Goal: Task Accomplishment & Management: Manage account settings

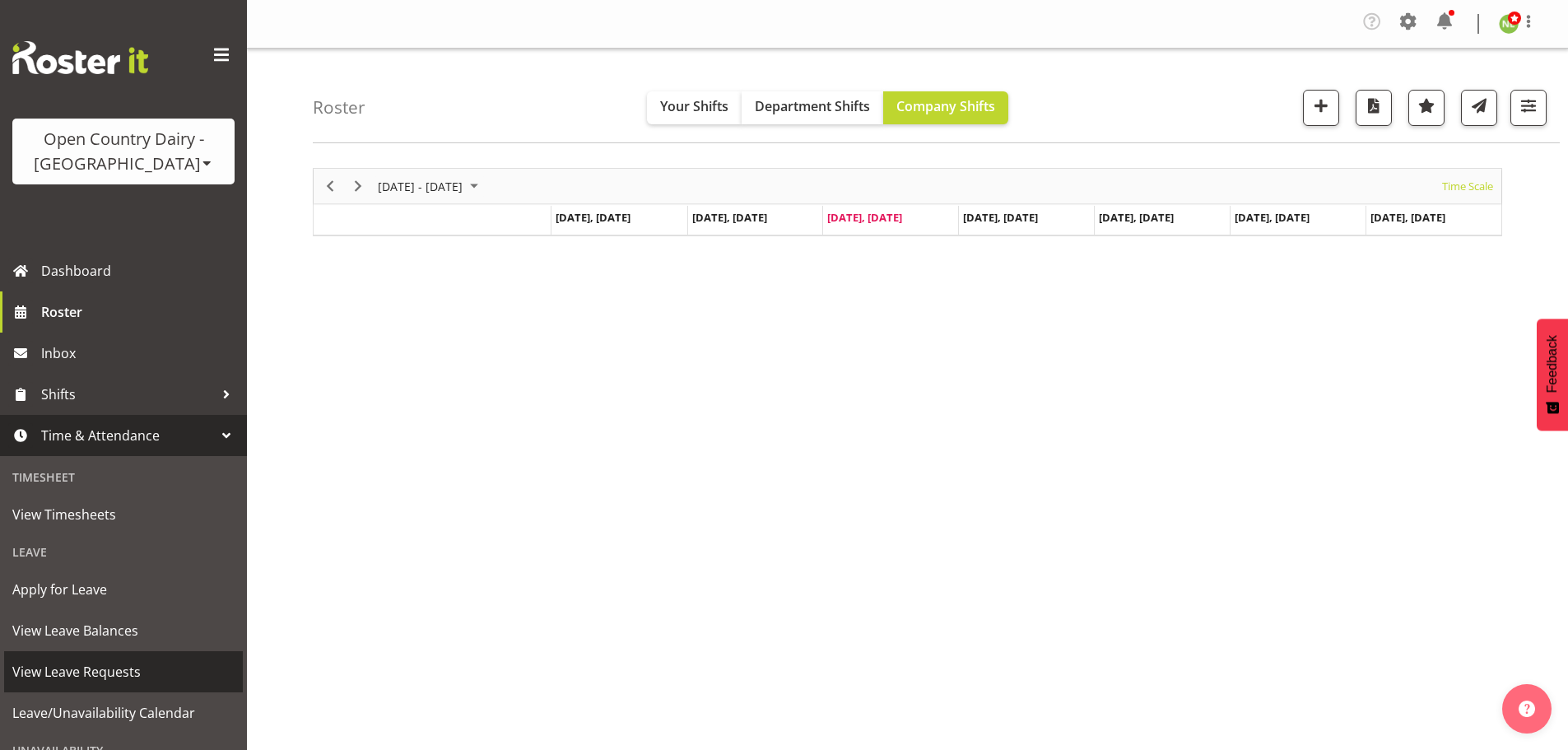
click at [128, 675] on span "View Leave Requests" at bounding box center [123, 672] width 223 height 25
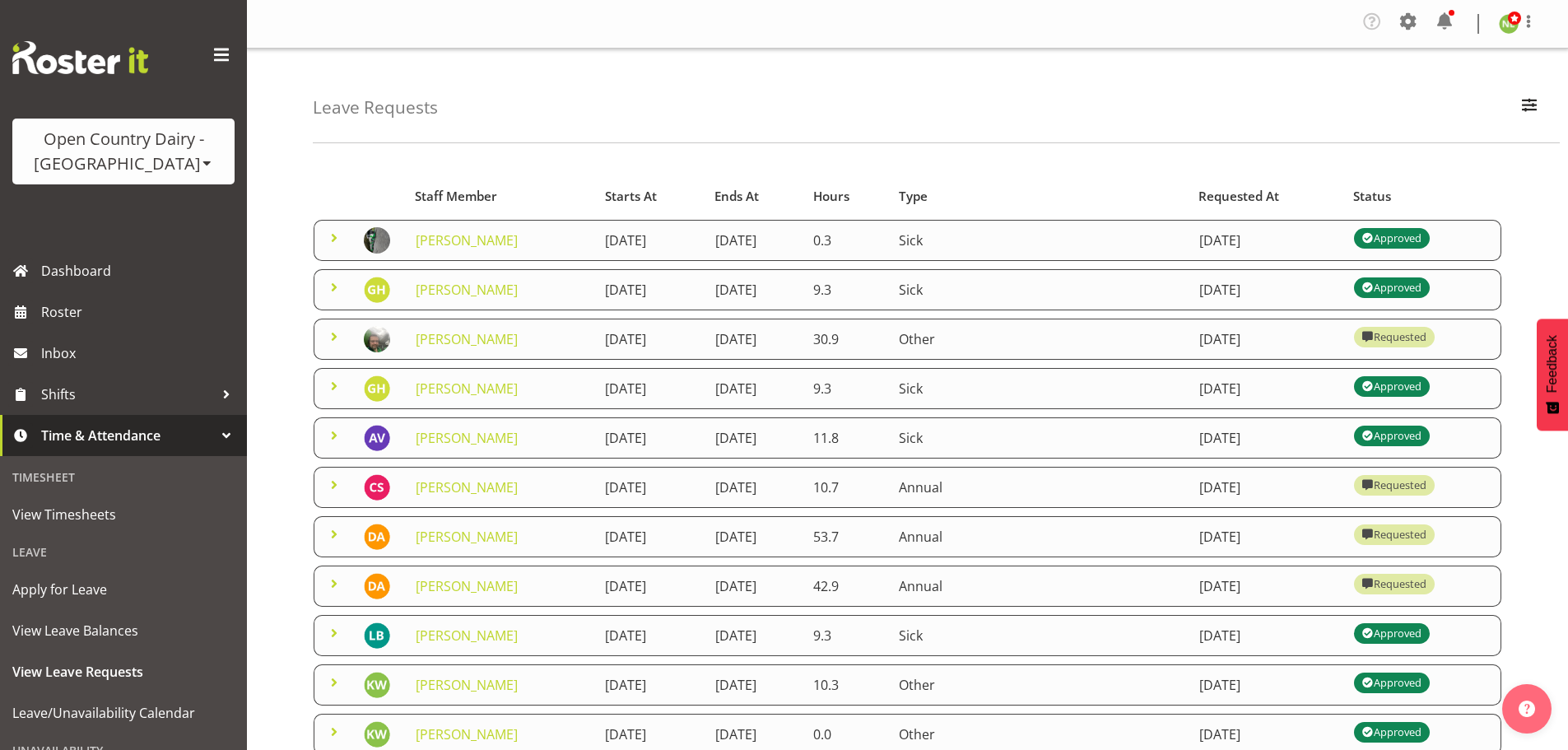
click at [337, 236] on span at bounding box center [333, 238] width 20 height 20
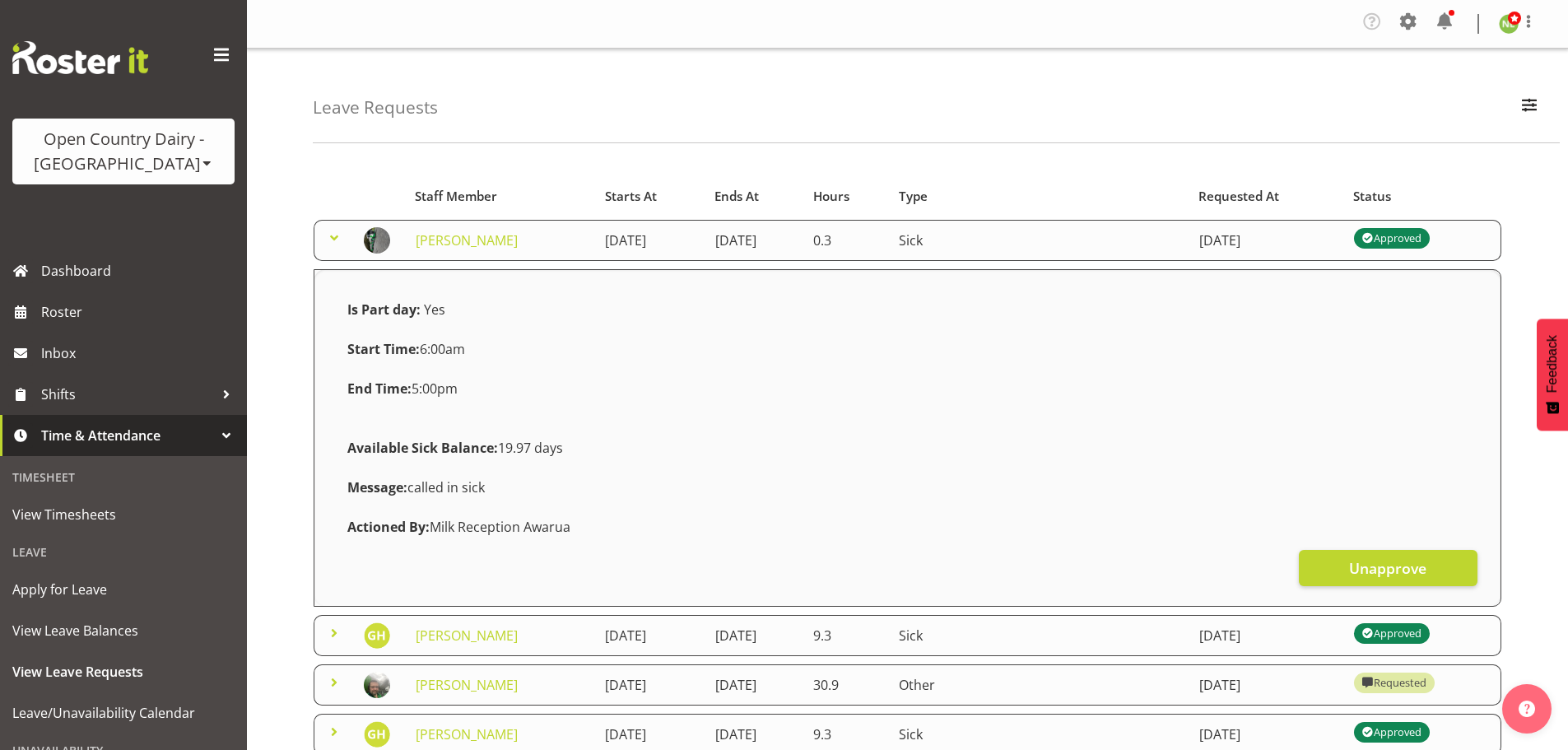
click at [337, 233] on span at bounding box center [333, 238] width 20 height 20
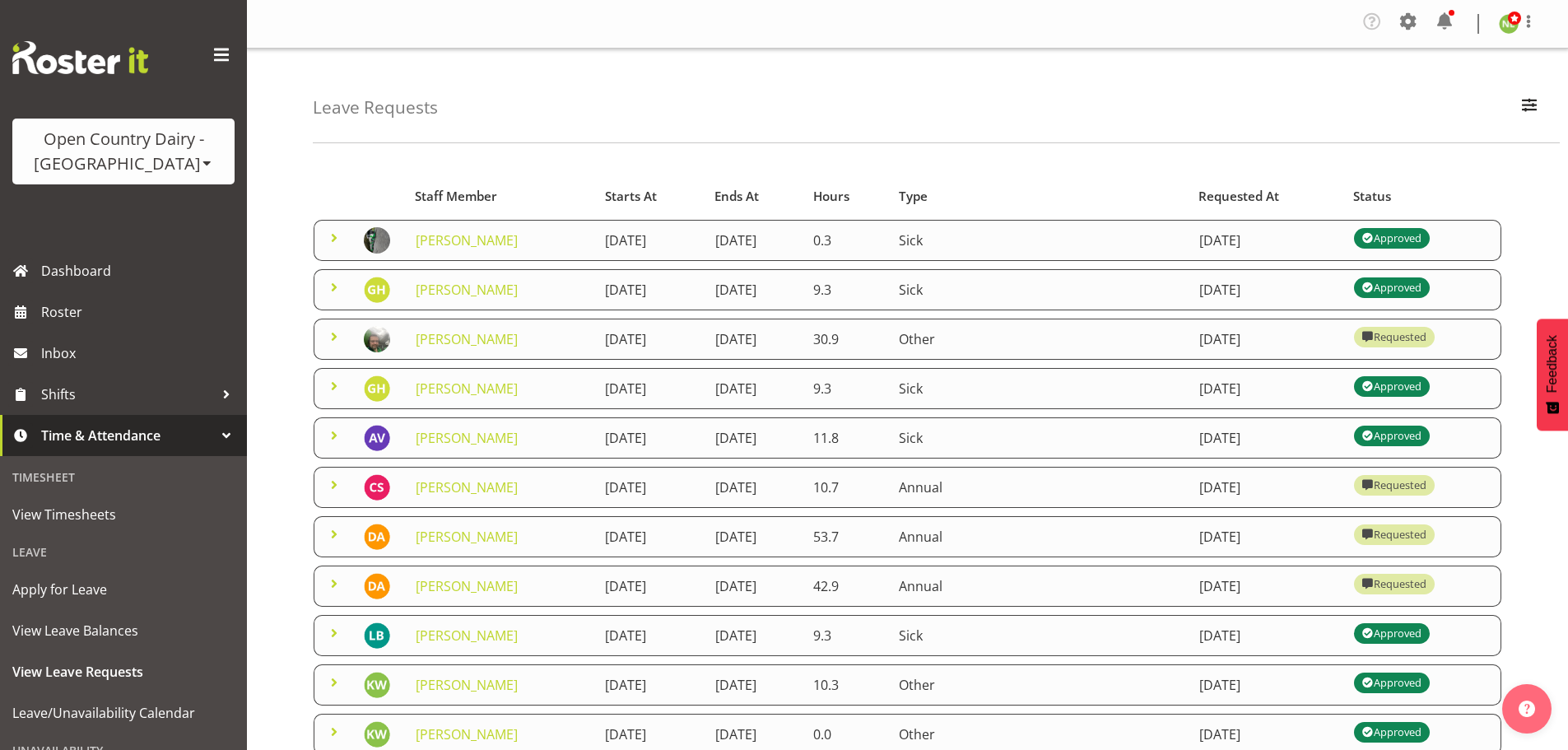
click at [331, 285] on span at bounding box center [333, 287] width 20 height 20
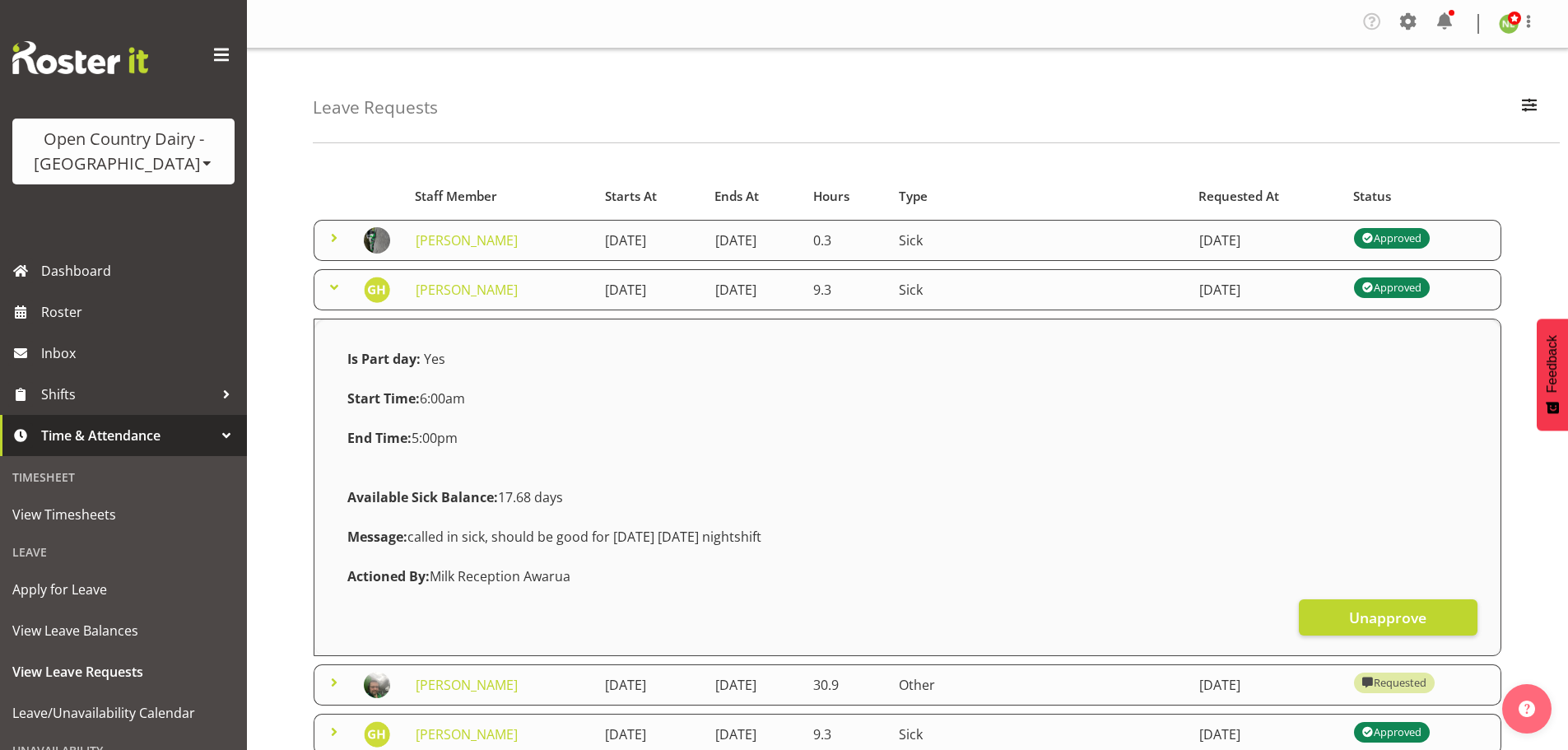
click at [331, 283] on span at bounding box center [333, 287] width 20 height 20
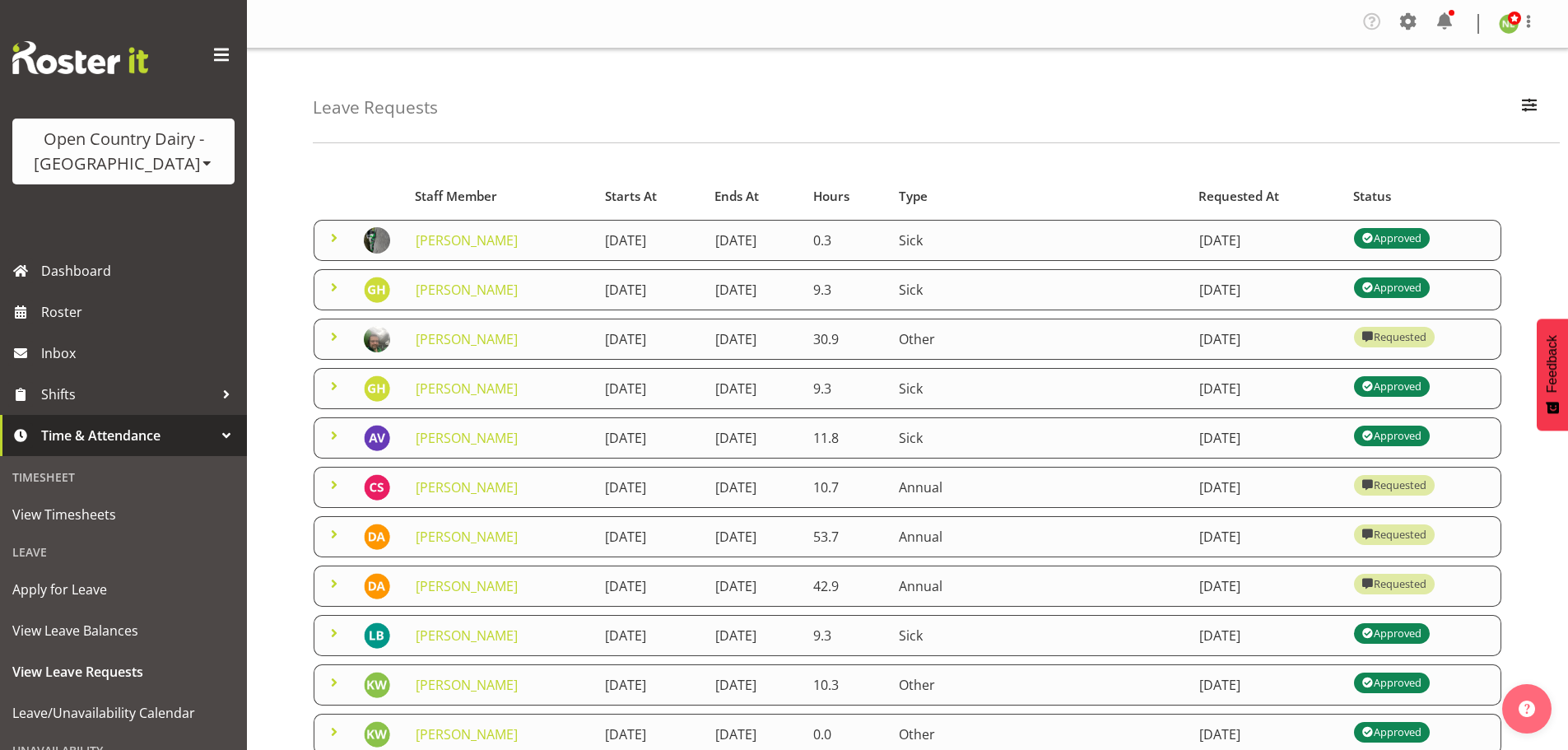
click at [337, 380] on span at bounding box center [333, 386] width 20 height 20
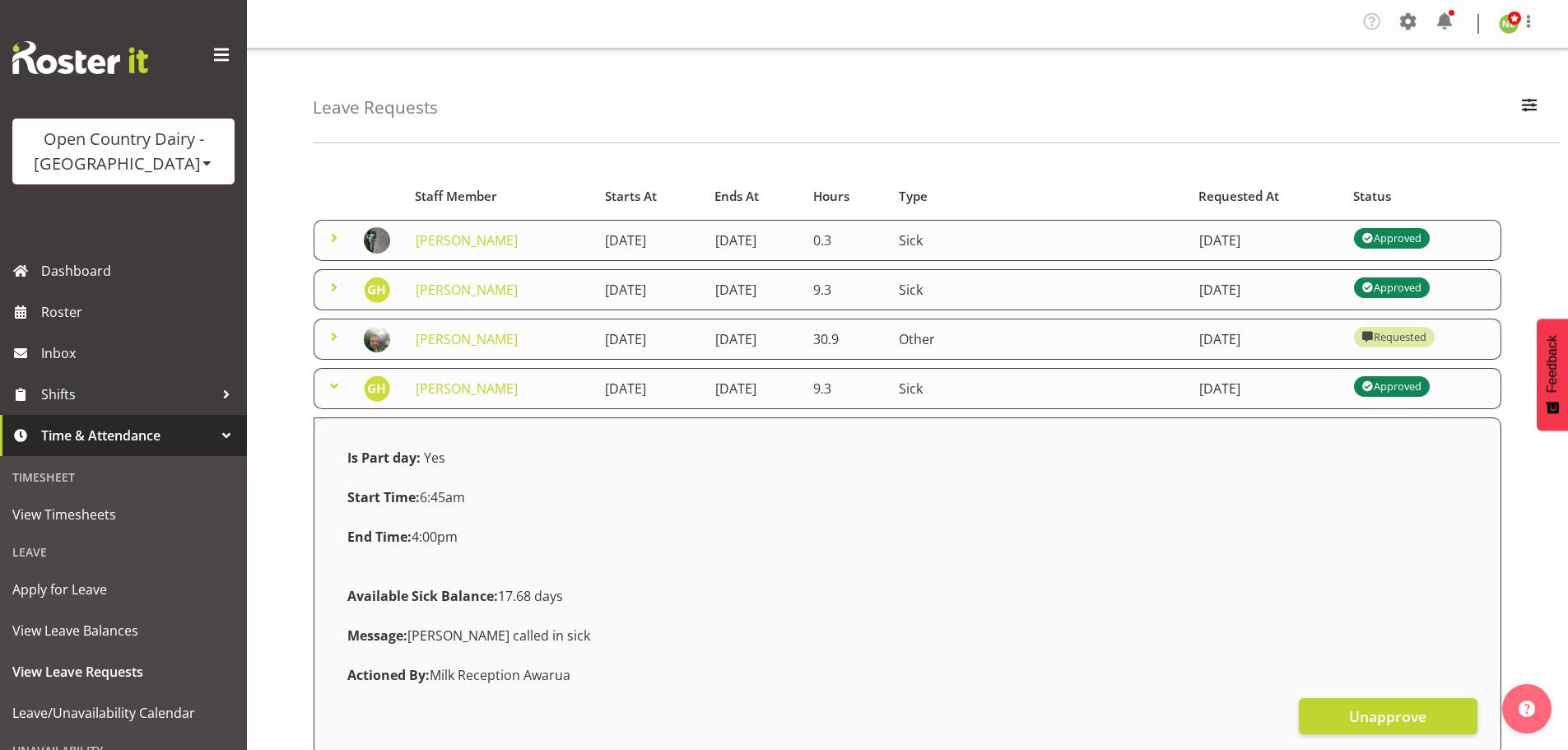
click at [337, 380] on span at bounding box center [333, 386] width 20 height 20
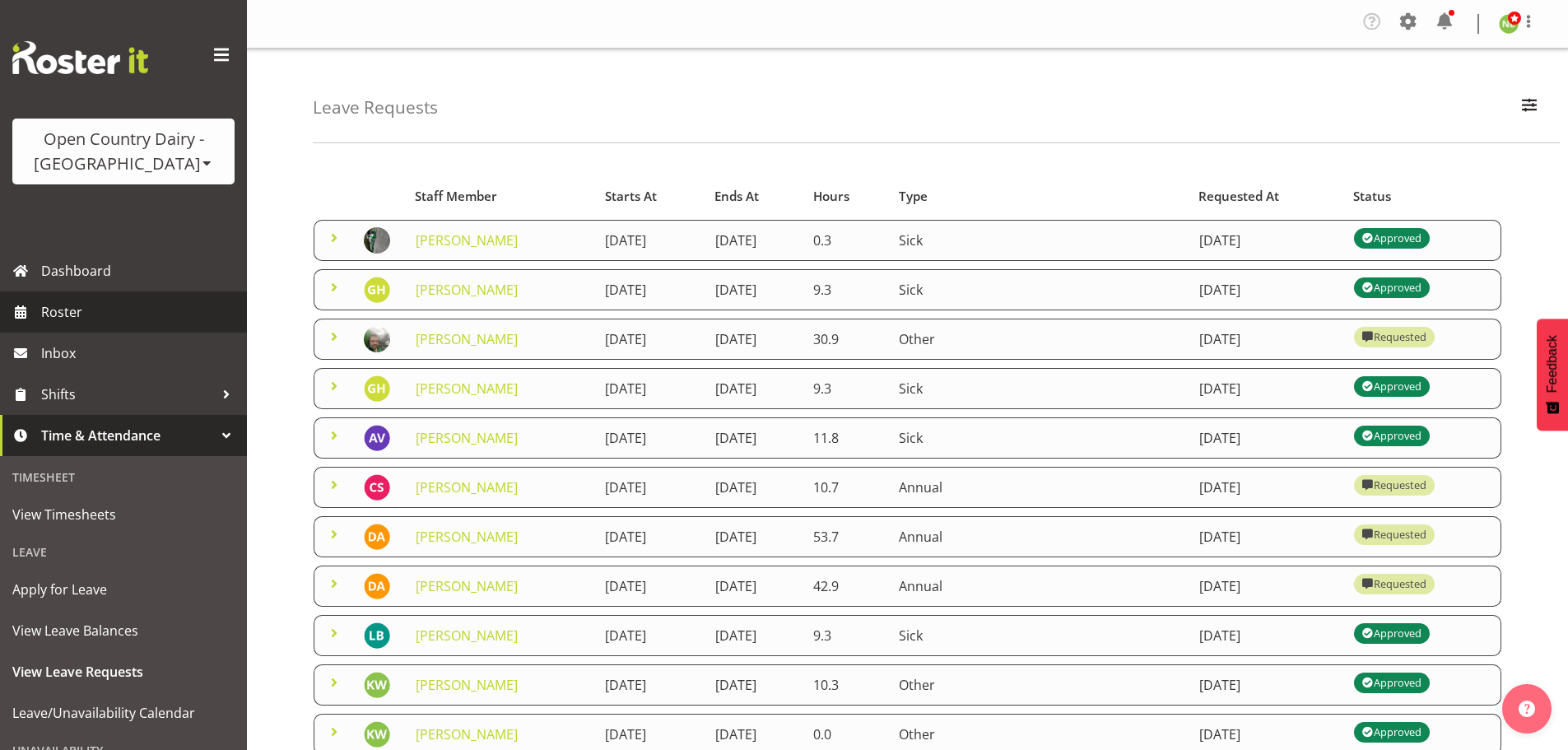
click at [96, 305] on span "Roster" at bounding box center [140, 312] width 197 height 25
